Goal: Information Seeking & Learning: Find specific page/section

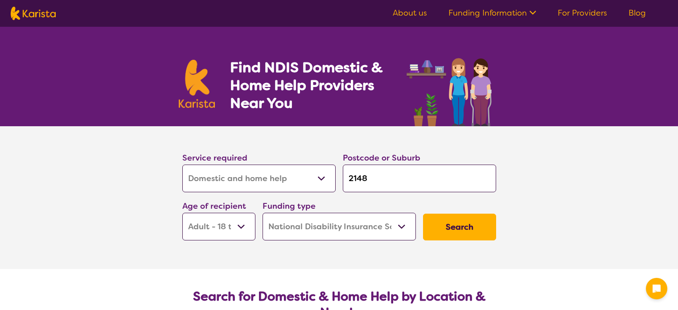
select select "Domestic and home help"
select select "AD"
select select "NDIS"
select select "Domestic and home help"
select select "AD"
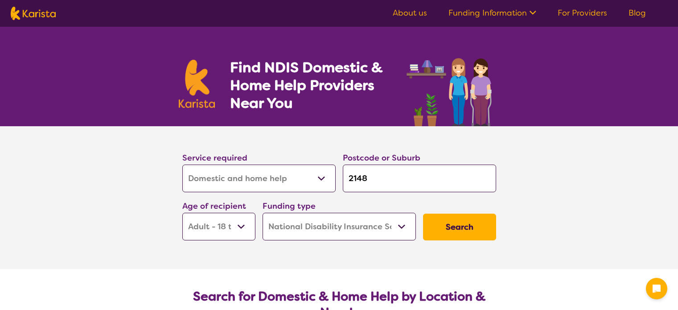
select select "NDIS"
click at [322, 180] on select "Allied Health Assistant Assessment ([MEDICAL_DATA] or [MEDICAL_DATA]) Behaviour…" at bounding box center [258, 178] width 153 height 28
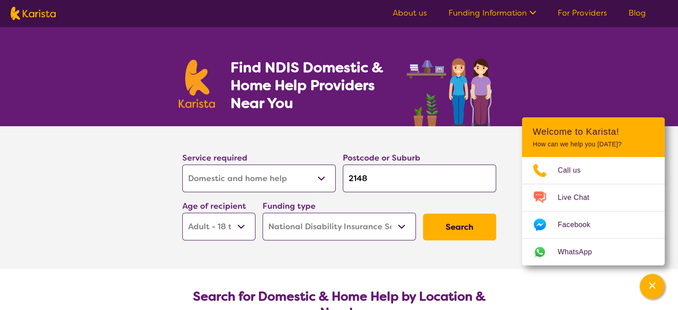
select select "[MEDICAL_DATA]"
click at [182, 164] on select "Allied Health Assistant Assessment ([MEDICAL_DATA] or [MEDICAL_DATA]) Behaviour…" at bounding box center [258, 178] width 153 height 28
select select "[MEDICAL_DATA]"
click at [240, 226] on select "Early Childhood - 0 to 9 Child - 10 to 11 Adolescent - 12 to 17 Adult - 18 to 6…" at bounding box center [218, 227] width 73 height 28
click at [218, 230] on select "Early Childhood - 0 to 9 Child - 10 to 11 Adolescent - 12 to 17 Adult - 18 to 6…" at bounding box center [218, 227] width 73 height 28
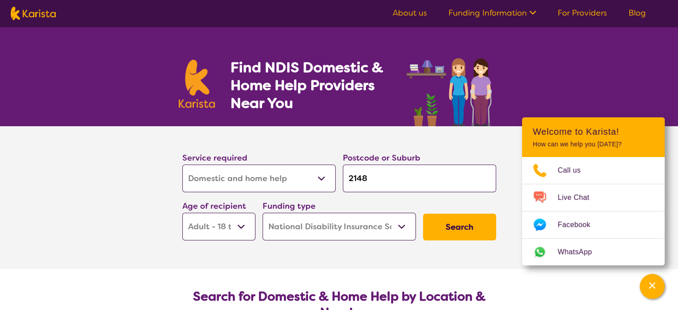
click at [451, 226] on button "Search" at bounding box center [459, 227] width 73 height 27
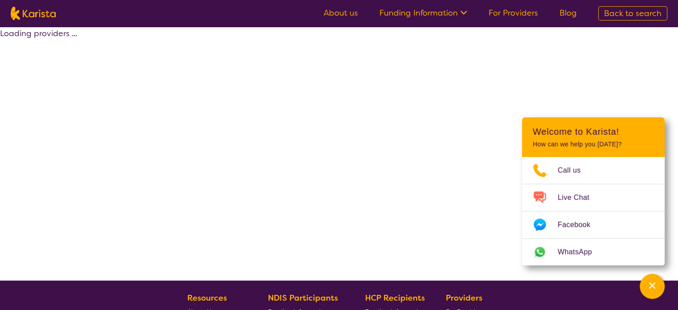
select select "by_score"
